Goal: Ask a question

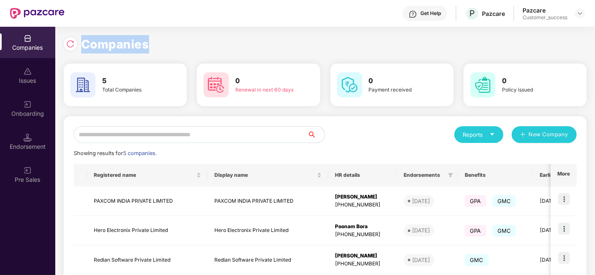
scroll to position [26, 0]
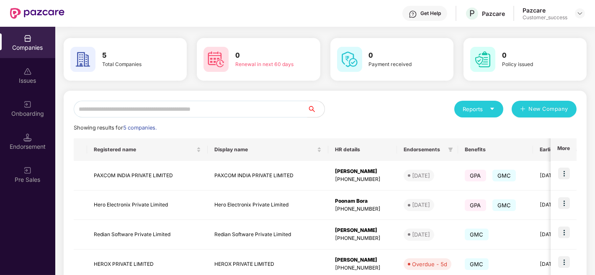
click at [430, 18] on div "Get Help" at bounding box center [424, 13] width 45 height 15
click at [472, 5] on div "Get Help P Pazcare Pazcare Customer_success" at bounding box center [324, 13] width 520 height 27
click at [430, 13] on div "Get Help" at bounding box center [430, 13] width 21 height 7
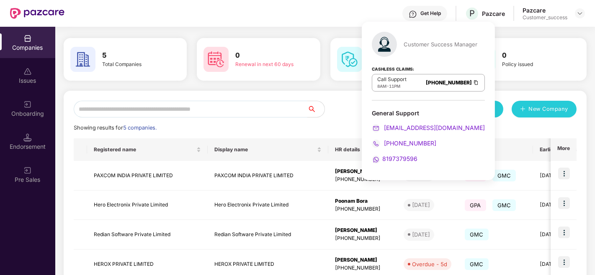
click at [308, 18] on div "Get Help P Pazcare Pazcare Customer_success" at bounding box center [324, 13] width 520 height 27
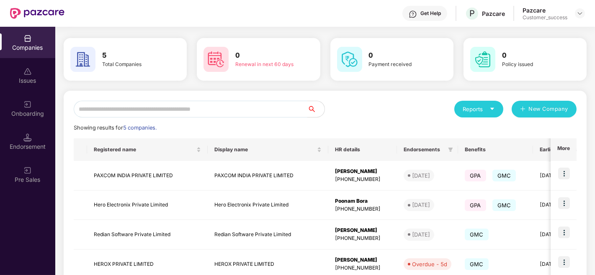
click at [434, 10] on div "Get Help" at bounding box center [430, 13] width 21 height 7
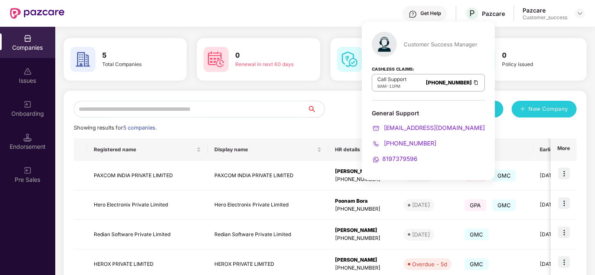
click at [434, 10] on div "Get Help" at bounding box center [430, 13] width 21 height 7
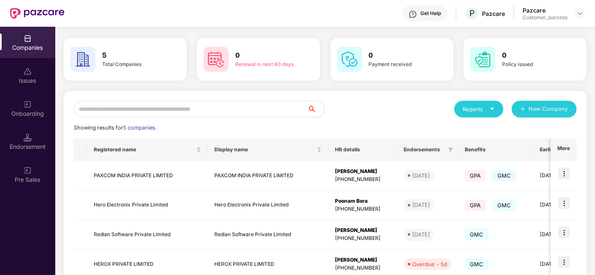
click at [434, 10] on div "Get Help" at bounding box center [430, 13] width 21 height 7
click at [300, 15] on div "Get Help P Pazcare Pazcare Customer_success" at bounding box center [324, 13] width 520 height 27
click at [313, 15] on div "Get Help P Pazcare Pazcare Customer_success" at bounding box center [324, 13] width 520 height 27
